Goal: Task Accomplishment & Management: Use online tool/utility

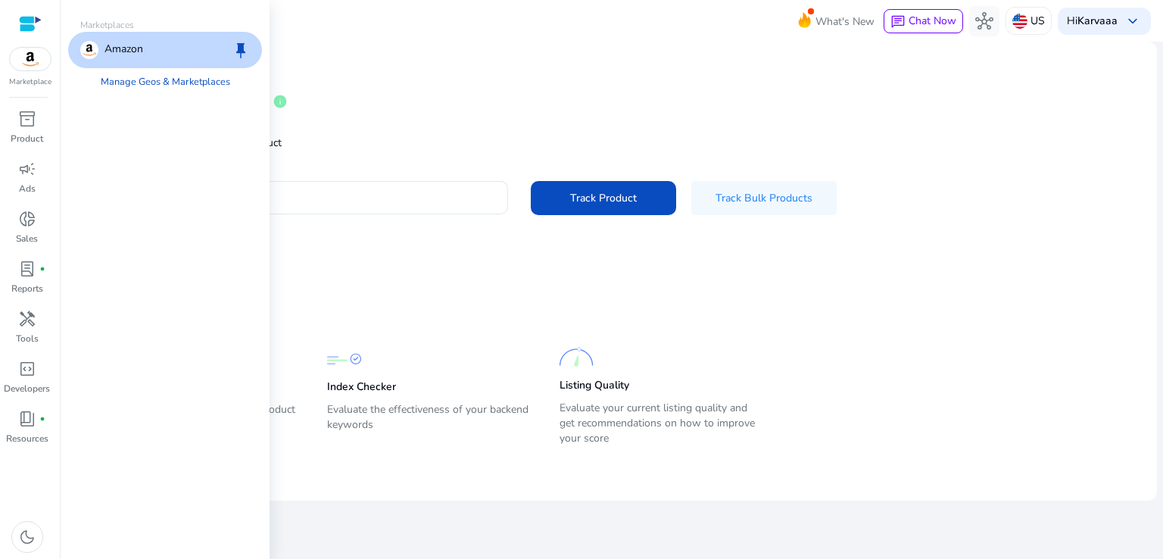
click at [36, 55] on img at bounding box center [30, 59] width 41 height 23
click at [27, 116] on span "inventory_2" at bounding box center [27, 119] width 18 height 18
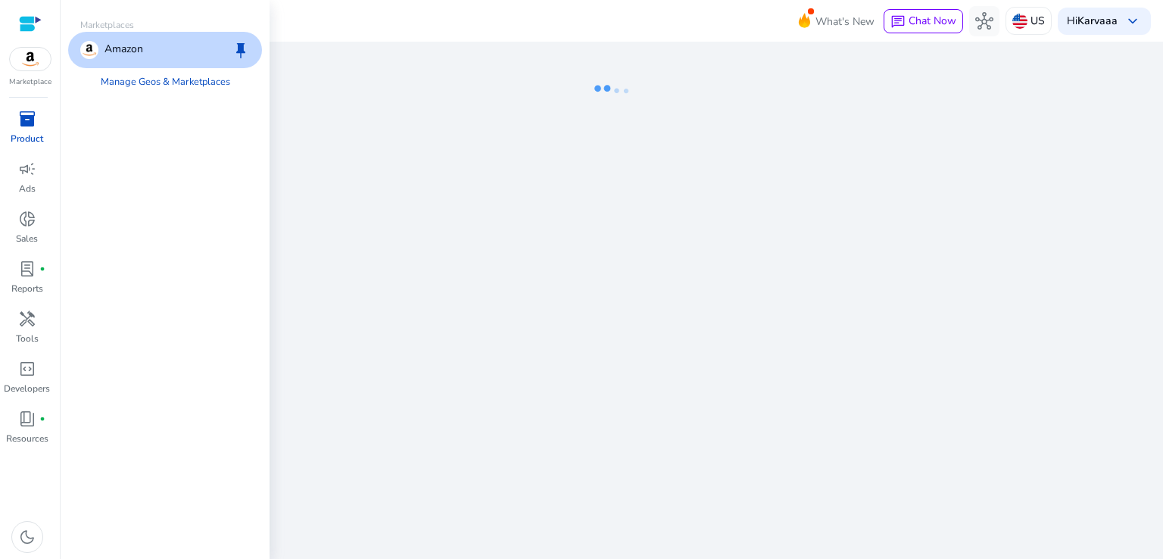
click at [27, 23] on div at bounding box center [30, 23] width 23 height 17
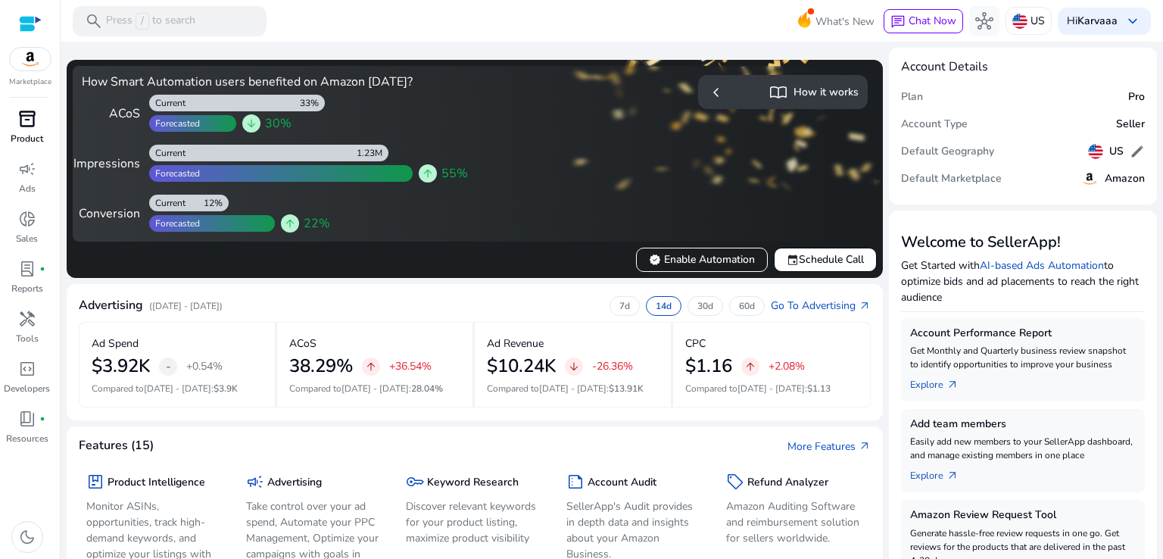
click at [42, 119] on div "inventory_2" at bounding box center [27, 119] width 42 height 24
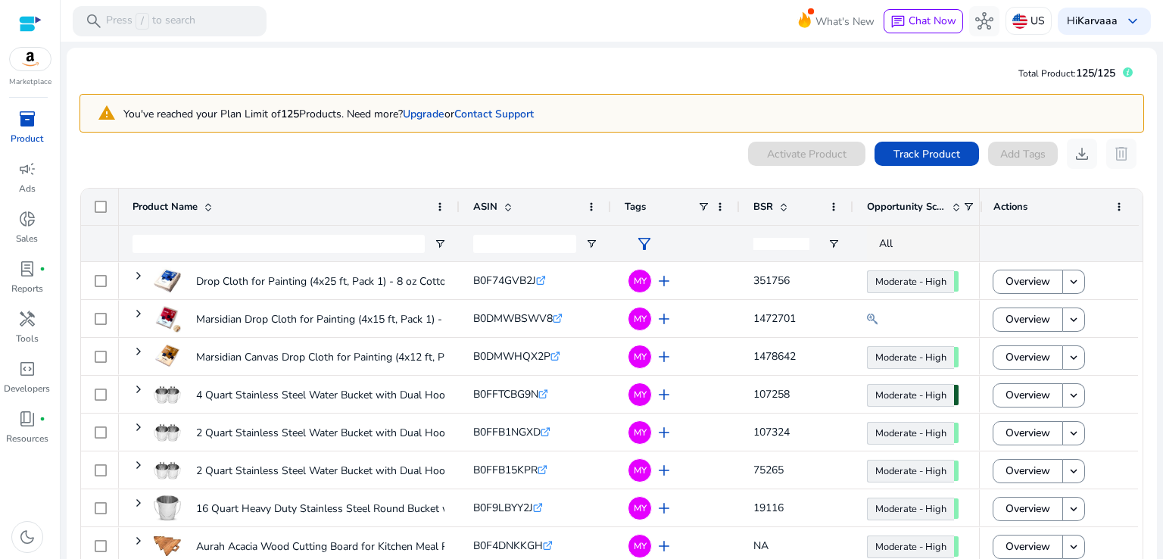
click at [595, 170] on div "0 products selected Activate Product Track Product Add Tags download delete 1 t…" at bounding box center [612, 382] width 1065 height 487
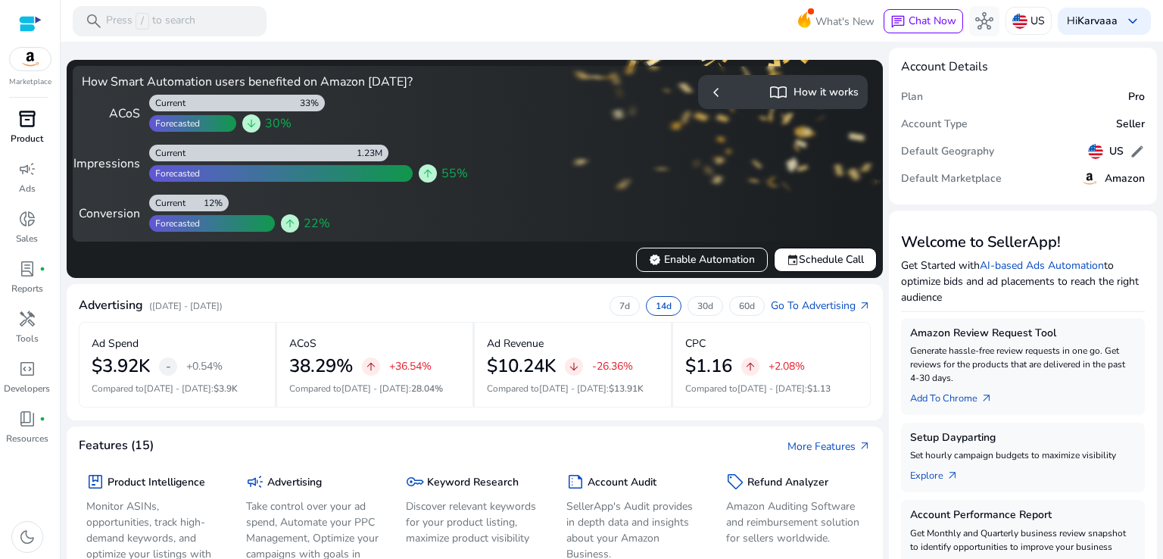
click at [21, 122] on span "inventory_2" at bounding box center [27, 119] width 18 height 18
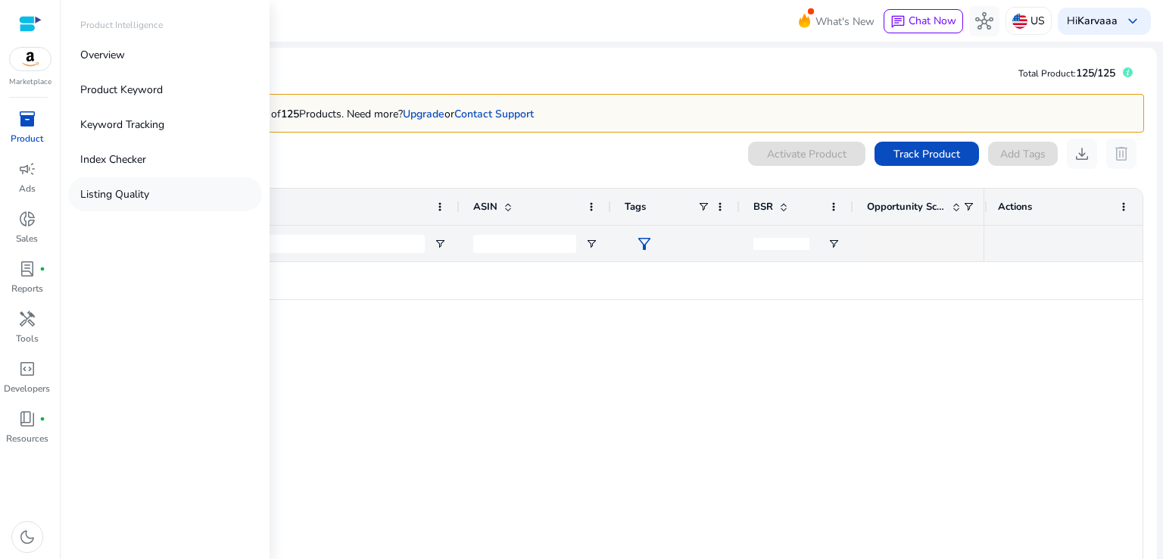
click at [109, 198] on p "Listing Quality" at bounding box center [114, 194] width 69 height 16
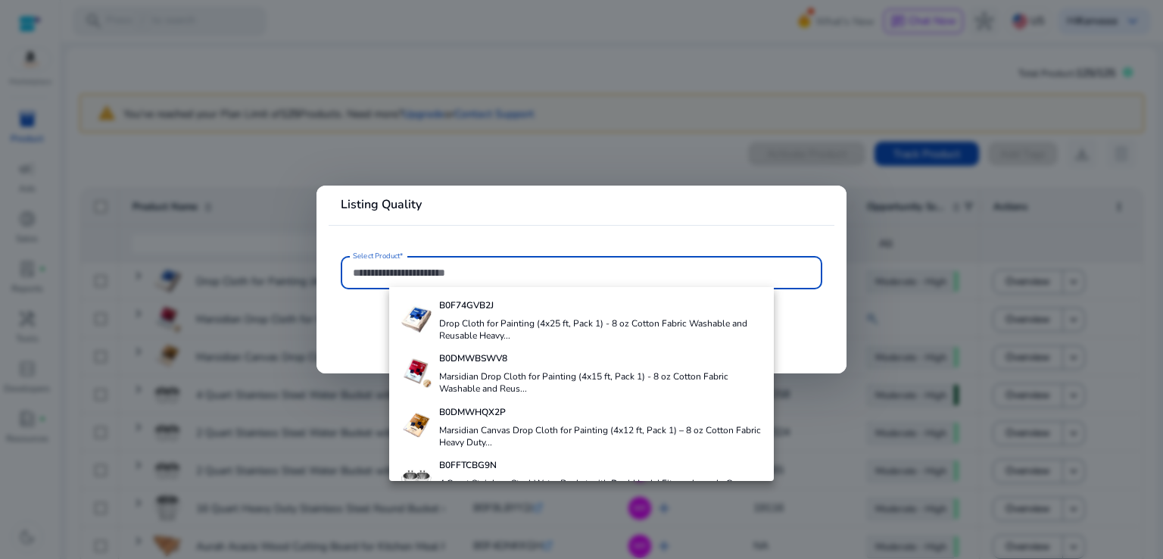
click at [697, 136] on div at bounding box center [581, 279] width 1163 height 559
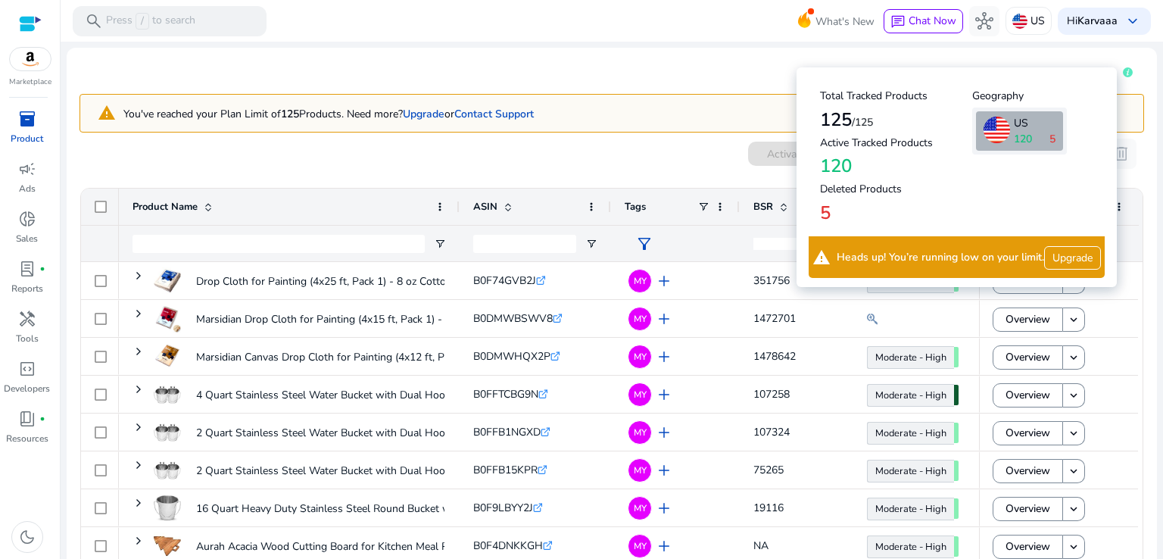
click at [1123, 73] on icon at bounding box center [1128, 72] width 10 height 10
click at [1051, 134] on span "5" at bounding box center [1053, 139] width 6 height 16
click at [1043, 130] on p "US" at bounding box center [1035, 123] width 42 height 16
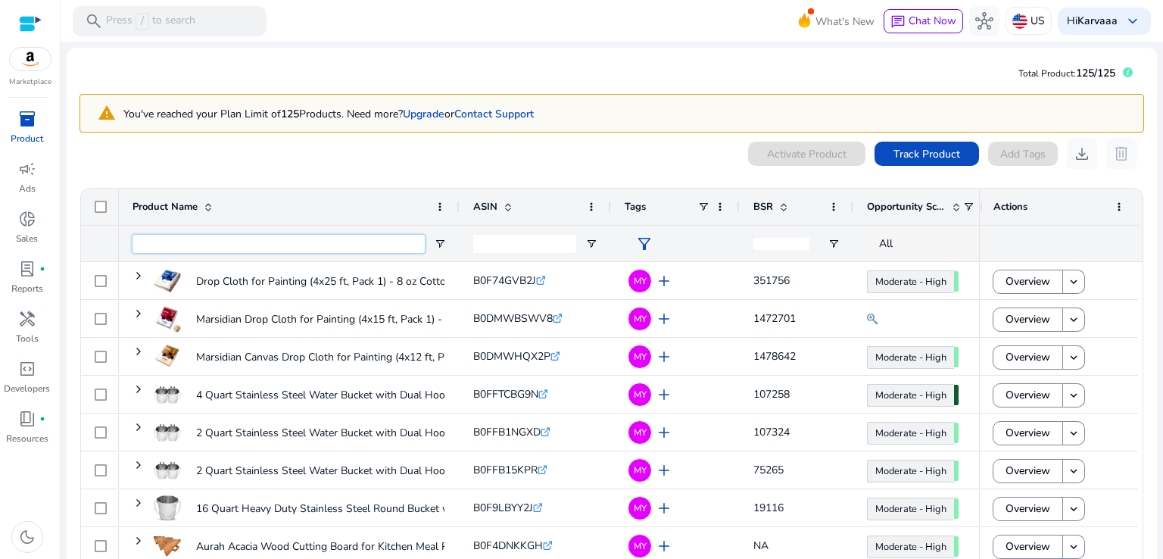
click at [252, 248] on input "Product Name Filter Input" at bounding box center [279, 244] width 292 height 18
type input "**********"
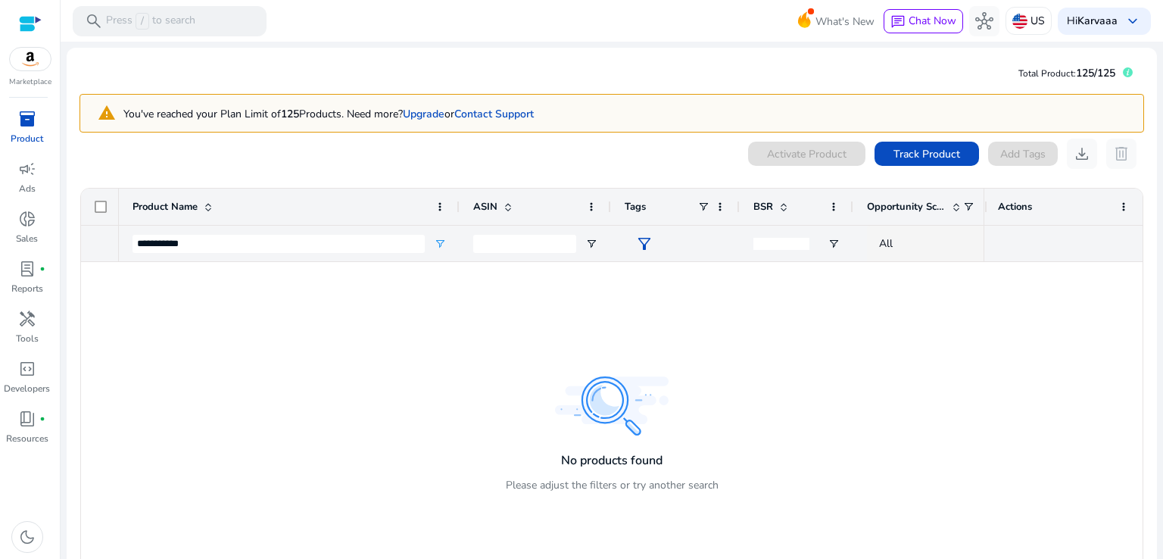
click at [36, 120] on span "inventory_2" at bounding box center [27, 119] width 18 height 18
click at [1036, 76] on span "Total Product:" at bounding box center [1048, 73] width 58 height 12
click at [203, 243] on input "**********" at bounding box center [279, 244] width 292 height 18
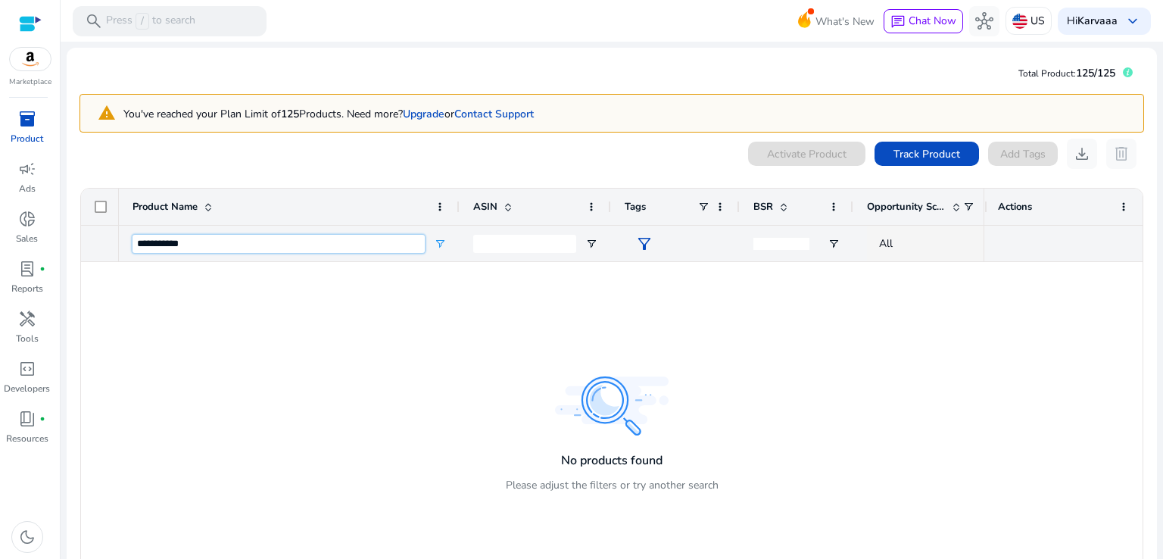
click at [203, 243] on input "**********" at bounding box center [279, 244] width 292 height 18
